Goal: Browse casually

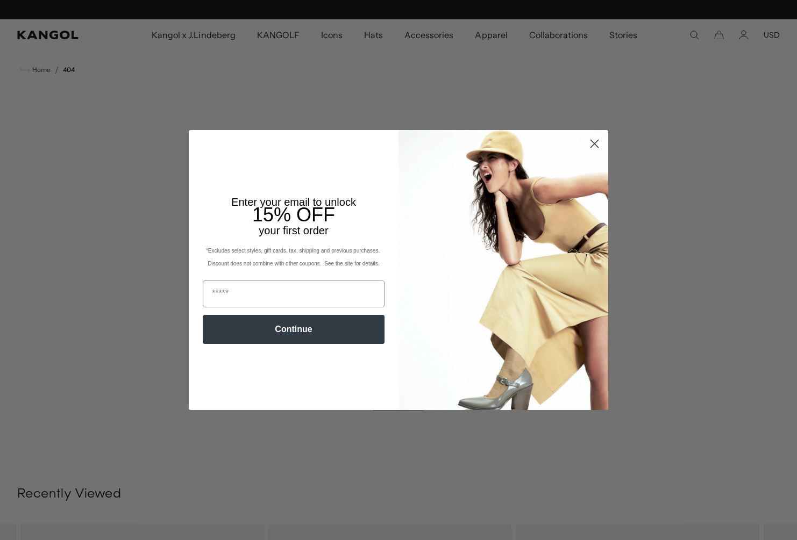
scroll to position [0, 221]
